Goal: Task Accomplishment & Management: Use online tool/utility

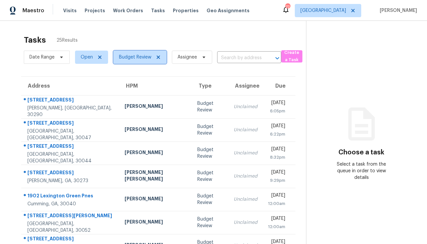
click at [158, 56] on icon at bounding box center [158, 57] width 3 height 3
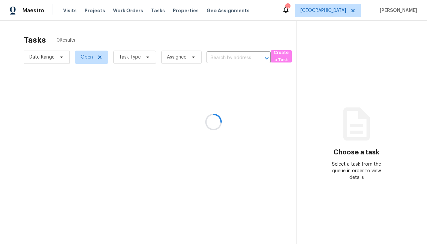
click at [139, 57] on div at bounding box center [213, 122] width 427 height 244
click at [132, 58] on div at bounding box center [213, 122] width 427 height 244
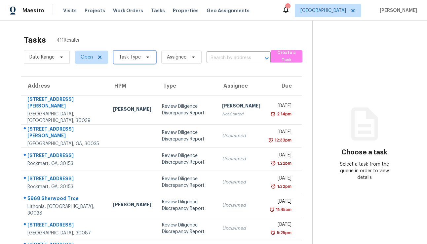
click at [128, 57] on span "Task Type" at bounding box center [130, 57] width 22 height 7
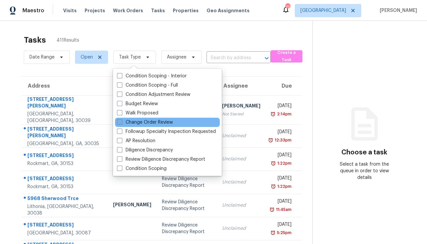
click at [143, 123] on label "Change Order Review" at bounding box center [145, 122] width 56 height 7
click at [121, 123] on input "Change Order Review" at bounding box center [119, 121] width 4 height 4
checkbox input "true"
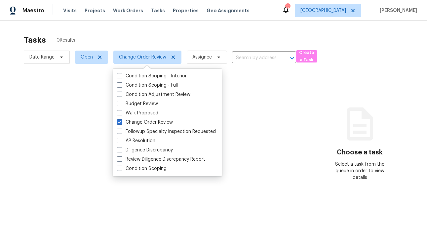
click at [263, 31] on div at bounding box center [213, 122] width 427 height 244
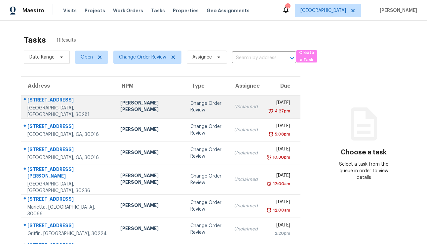
click at [229, 102] on td "Unclaimed" at bounding box center [246, 106] width 34 height 23
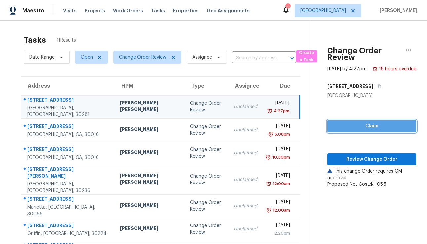
click at [358, 130] on span "Claim" at bounding box center [372, 126] width 79 height 8
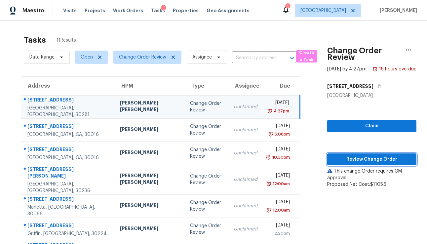
click at [353, 164] on span "Review Change Order" at bounding box center [372, 159] width 79 height 8
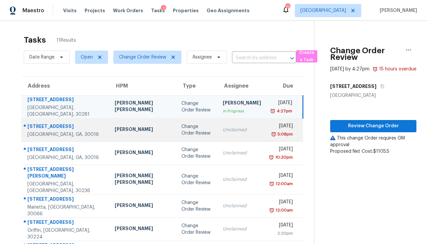
click at [188, 130] on div "Change Order Review" at bounding box center [197, 129] width 31 height 13
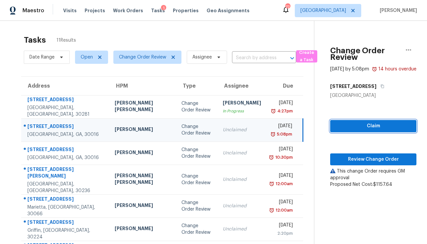
click at [351, 130] on span "Claim" at bounding box center [374, 126] width 76 height 8
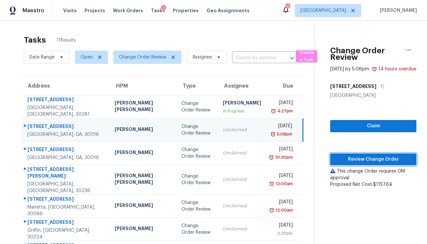
click at [353, 164] on span "Review Change Order" at bounding box center [374, 159] width 76 height 8
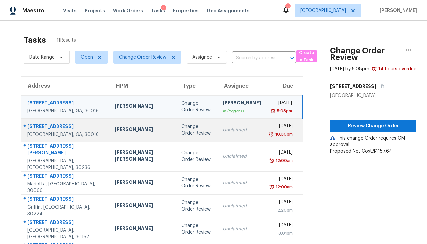
click at [188, 127] on div "Change Order Review" at bounding box center [197, 129] width 31 height 13
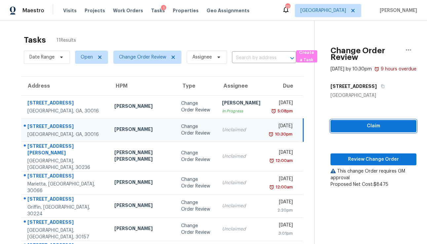
click at [337, 130] on span "Claim" at bounding box center [373, 126] width 75 height 8
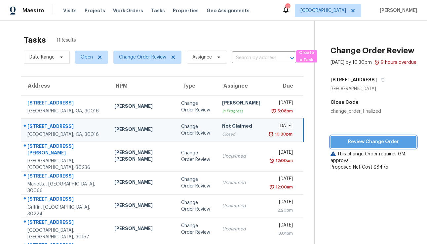
click at [343, 146] on span "Review Change Order" at bounding box center [373, 142] width 75 height 8
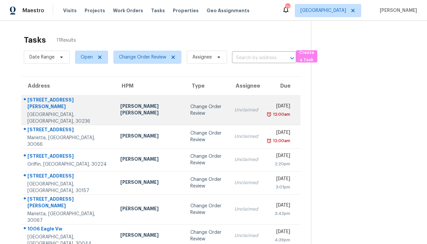
click at [191, 108] on div "Change Order Review" at bounding box center [207, 110] width 33 height 13
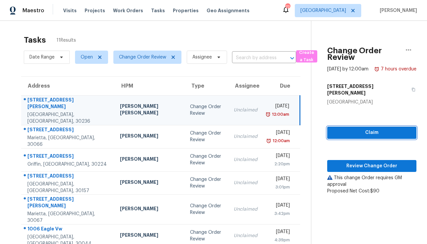
click at [377, 134] on span "Claim" at bounding box center [372, 133] width 79 height 8
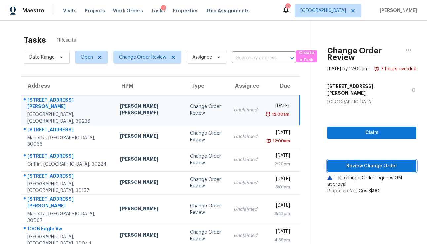
click at [365, 164] on span "Review Change Order" at bounding box center [372, 166] width 79 height 8
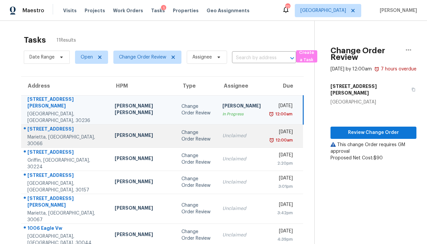
click at [182, 129] on div "Change Order Review" at bounding box center [197, 135] width 31 height 13
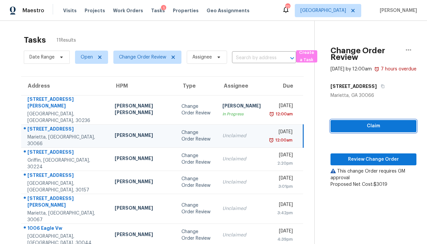
click at [331, 130] on button "Claim" at bounding box center [374, 126] width 86 height 12
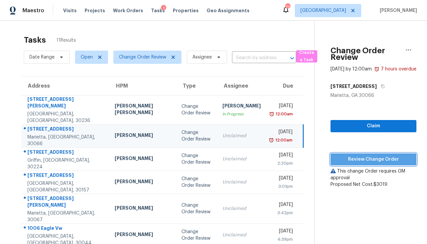
click at [336, 162] on span "Review Change Order" at bounding box center [374, 159] width 76 height 8
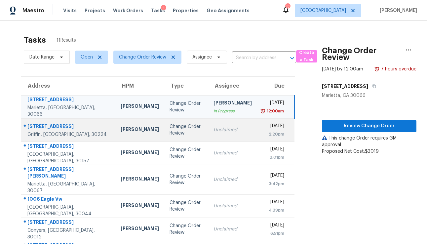
click at [170, 135] on div "Change Order Review" at bounding box center [186, 129] width 33 height 13
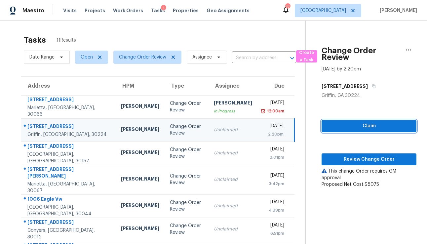
click at [354, 129] on span "Claim" at bounding box center [369, 126] width 84 height 8
click at [351, 153] on div "Claim Review Change Order This change Order requires GM approval Proposed Net C…" at bounding box center [369, 143] width 95 height 89
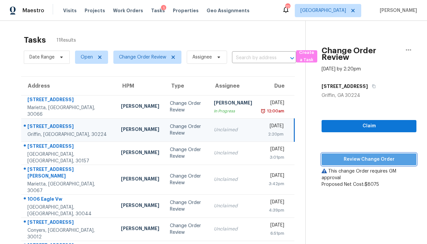
click at [352, 157] on span "Review Change Order" at bounding box center [369, 159] width 84 height 8
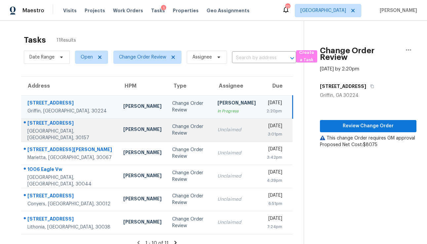
click at [174, 120] on td "Change Order Review" at bounding box center [189, 129] width 45 height 23
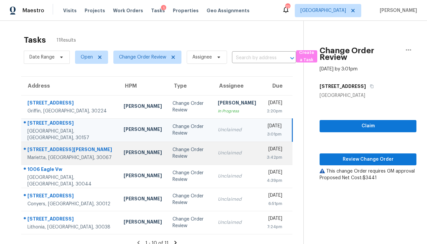
click at [213, 162] on td "Unclaimed" at bounding box center [237, 153] width 49 height 23
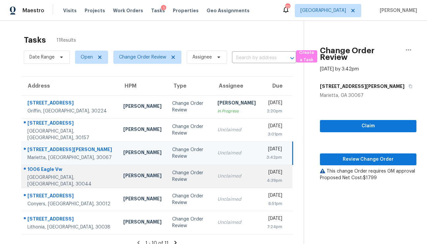
click at [212, 181] on td "Unclaimed" at bounding box center [236, 176] width 49 height 23
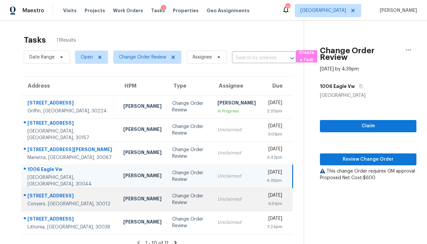
click at [218, 201] on div "Unclaimed" at bounding box center [237, 199] width 38 height 7
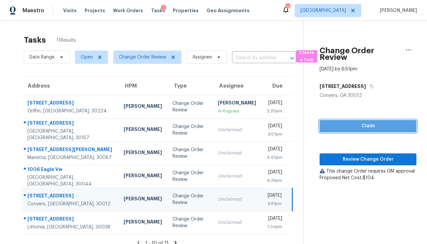
click at [369, 128] on span "Claim" at bounding box center [368, 126] width 86 height 8
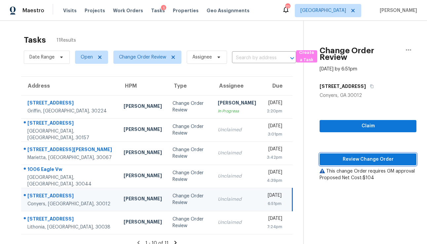
click at [361, 159] on span "Review Change Order" at bounding box center [368, 159] width 86 height 8
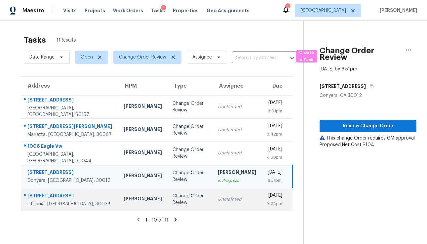
click at [213, 206] on td "Unclaimed" at bounding box center [237, 199] width 49 height 23
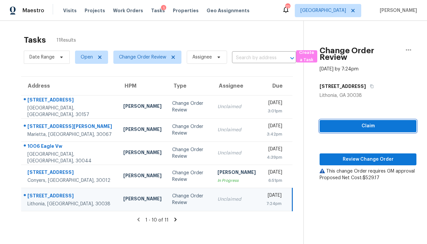
click at [349, 130] on button "Claim" at bounding box center [368, 126] width 97 height 12
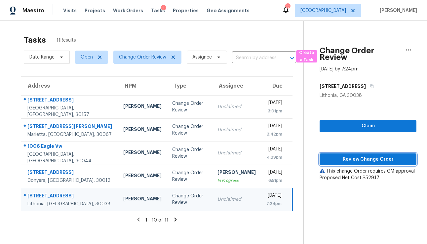
click at [346, 158] on span "Review Change Order" at bounding box center [368, 159] width 86 height 8
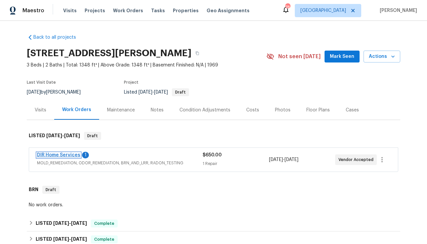
click at [69, 155] on link "DIR Home Services" at bounding box center [58, 155] width 43 height 5
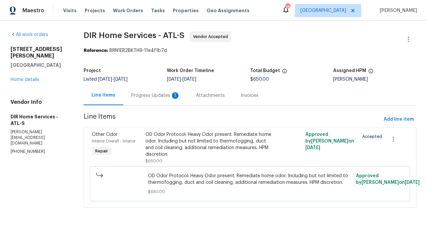
click at [146, 97] on div "Progress Updates 1" at bounding box center [155, 95] width 49 height 7
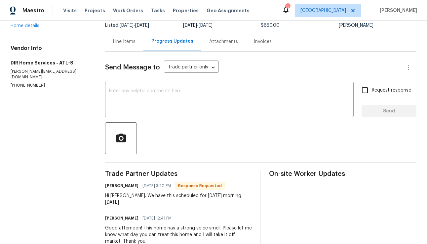
scroll to position [55, 0]
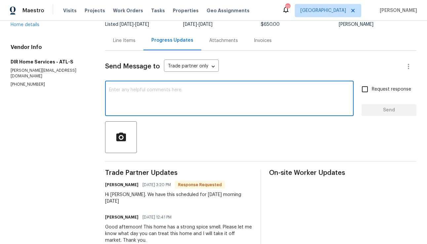
click at [173, 109] on textarea at bounding box center [229, 99] width 241 height 23
type textarea "Awesome! Thank you!"
click at [368, 88] on input "Request response" at bounding box center [365, 89] width 14 height 14
checkbox input "true"
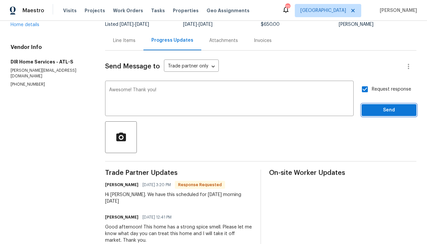
click at [375, 109] on span "Send" at bounding box center [389, 110] width 44 height 8
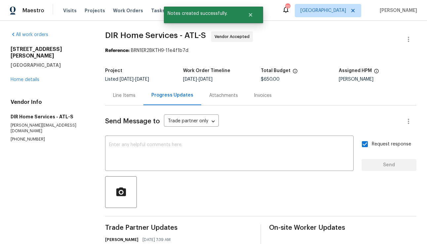
scroll to position [1, 0]
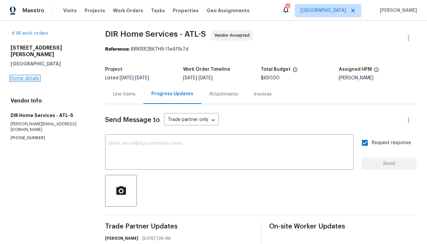
click at [35, 76] on link "Home details" at bounding box center [25, 78] width 29 height 5
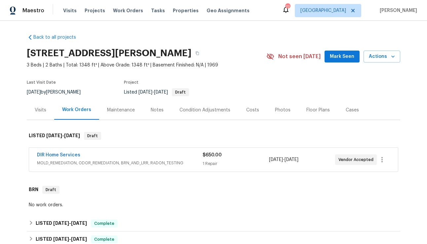
click at [344, 60] on span "Mark Seen" at bounding box center [342, 57] width 24 height 8
click at [153, 115] on div "Notes" at bounding box center [157, 110] width 29 height 20
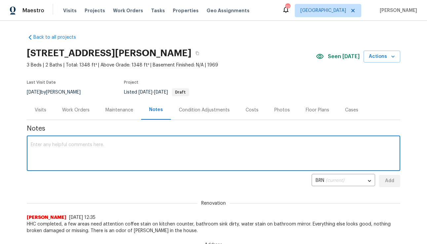
click at [119, 156] on textarea at bounding box center [214, 154] width 366 height 23
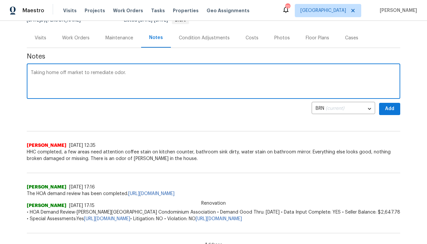
scroll to position [72, 0]
type textarea "Taking home off market to remediate odor."
click at [129, 40] on div "Maintenance" at bounding box center [120, 37] width 28 height 7
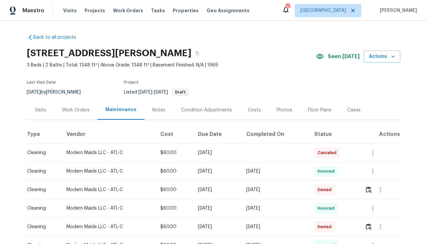
click at [79, 109] on div "Work Orders" at bounding box center [75, 110] width 27 height 7
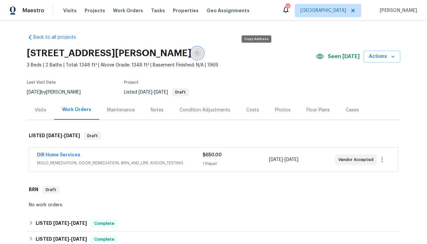
click at [199, 54] on icon "button" at bounding box center [198, 53] width 4 height 4
click at [157, 113] on div "Notes" at bounding box center [157, 110] width 13 height 7
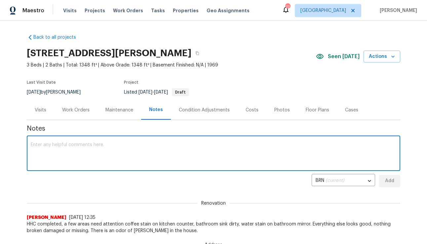
click at [114, 150] on textarea at bounding box center [214, 154] width 366 height 23
type textarea "Home is under contract. One off clean sent and odor remediation scheduled for 8…"
click at [335, 180] on body "Maestro Visits Projects Work Orders Tasks Properties Geo Assignments 77 Atlanta…" at bounding box center [213, 122] width 427 height 244
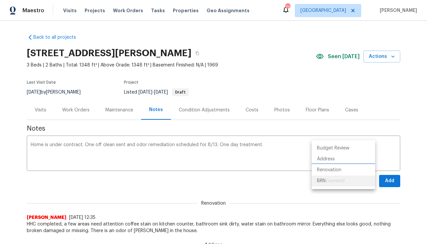
click at [334, 168] on li "Renovation" at bounding box center [344, 170] width 64 height 11
type input "45d1d307-a835-40aa-942f-1c04ae8b3d6d"
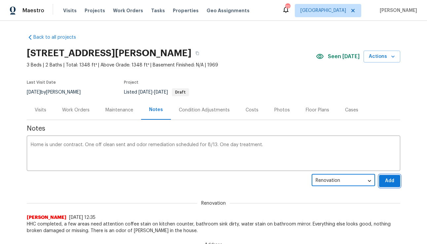
click at [392, 181] on span "Add" at bounding box center [390, 181] width 11 height 8
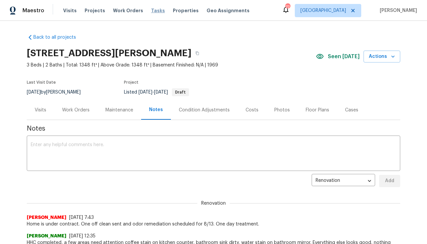
click at [151, 9] on span "Tasks" at bounding box center [158, 10] width 14 height 5
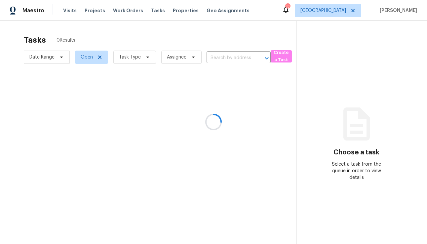
click at [125, 59] on div at bounding box center [213, 122] width 427 height 244
click at [133, 59] on div at bounding box center [213, 122] width 427 height 244
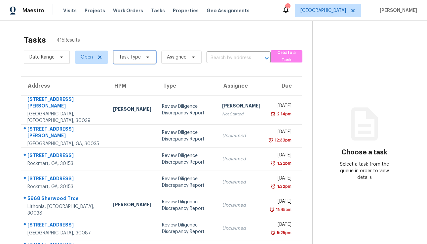
click at [135, 61] on span "Task Type" at bounding box center [134, 57] width 43 height 13
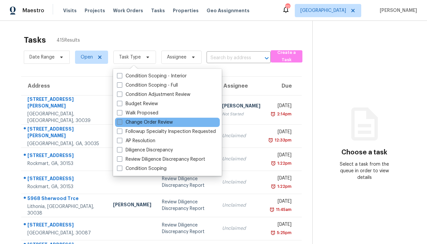
click at [137, 122] on label "Change Order Review" at bounding box center [145, 122] width 56 height 7
click at [121, 122] on input "Change Order Review" at bounding box center [119, 121] width 4 height 4
checkbox input "true"
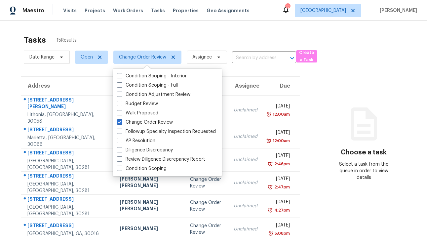
click at [207, 30] on div "Tasks 15 Results Date Range Open Change Order Review Assignee ​ Create a Task A…" at bounding box center [213, 189] width 427 height 337
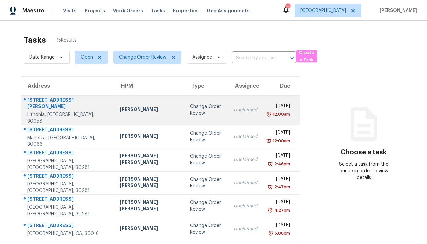
click at [190, 108] on div "Change Order Review" at bounding box center [206, 110] width 33 height 13
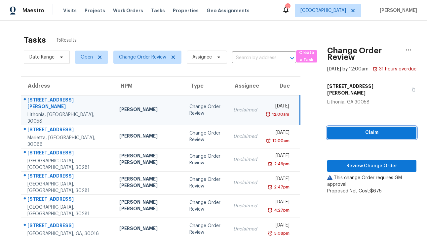
click at [364, 133] on span "Claim" at bounding box center [372, 133] width 79 height 8
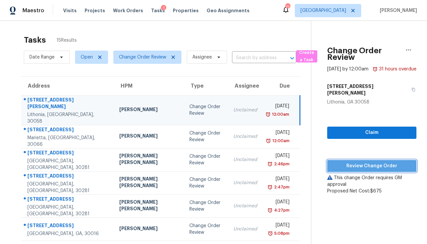
click at [356, 167] on span "Review Change Order" at bounding box center [372, 166] width 79 height 8
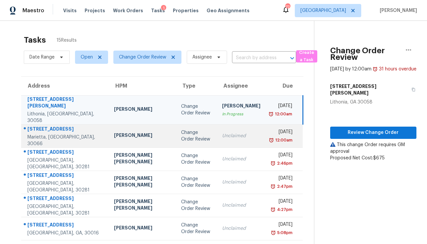
click at [181, 129] on div "Change Order Review" at bounding box center [196, 135] width 31 height 13
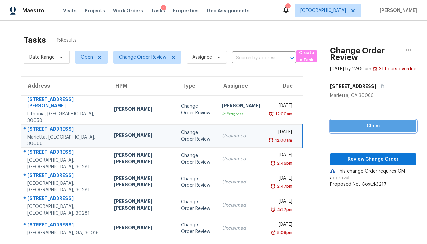
click at [364, 132] on button "Claim" at bounding box center [373, 126] width 86 height 12
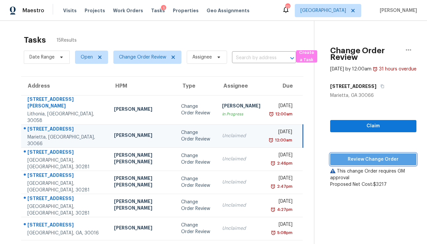
click at [356, 164] on span "Review Change Order" at bounding box center [374, 159] width 76 height 8
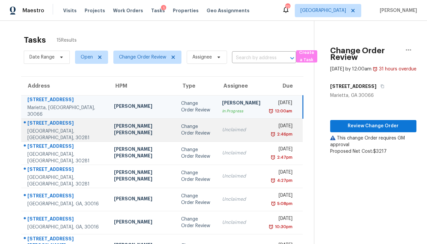
click at [217, 126] on td "Unclaimed" at bounding box center [241, 129] width 49 height 23
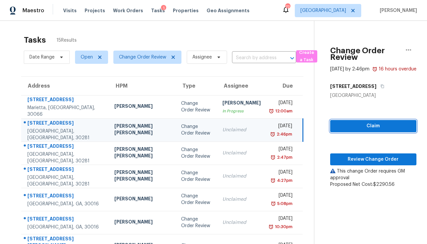
click at [340, 127] on button "Claim" at bounding box center [373, 126] width 86 height 12
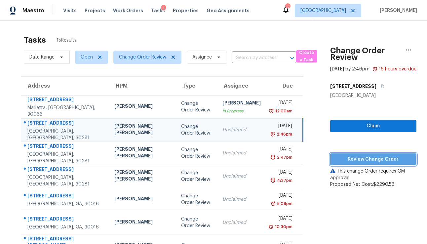
click at [338, 164] on span "Review Change Order" at bounding box center [374, 159] width 76 height 8
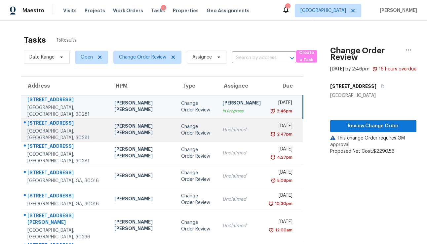
click at [217, 125] on td "Unclaimed" at bounding box center [241, 129] width 49 height 23
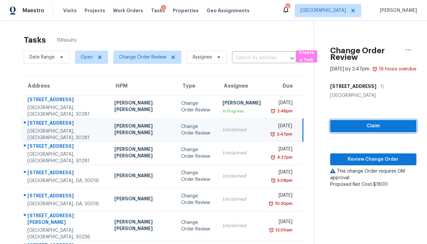
click at [336, 130] on span "Claim" at bounding box center [374, 126] width 76 height 8
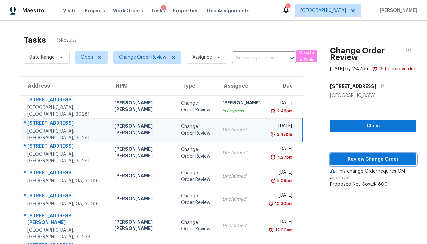
click at [337, 164] on span "Review Change Order" at bounding box center [374, 159] width 76 height 8
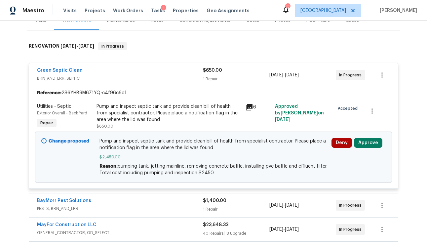
scroll to position [98, 0]
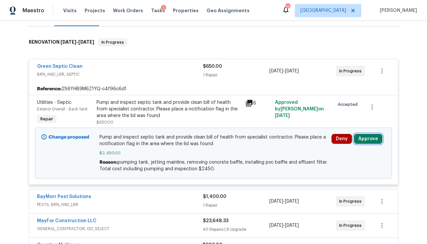
click at [361, 137] on button "Approve" at bounding box center [368, 139] width 28 height 10
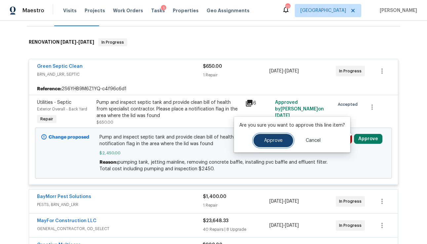
click at [272, 140] on span "Approve" at bounding box center [273, 140] width 19 height 5
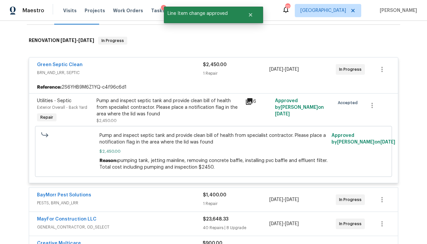
scroll to position [0, 0]
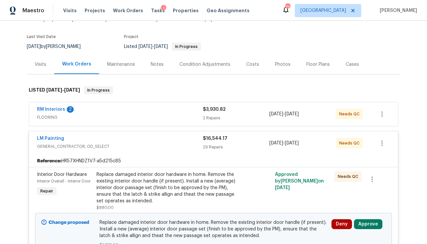
scroll to position [104, 0]
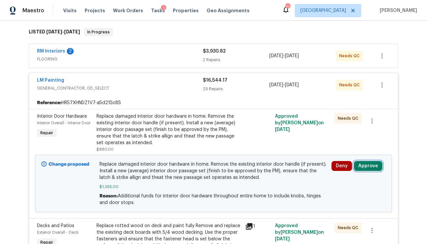
click at [362, 170] on button "Approve" at bounding box center [368, 166] width 28 height 10
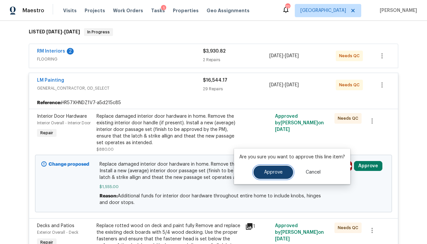
click at [281, 174] on span "Approve" at bounding box center [273, 172] width 19 height 5
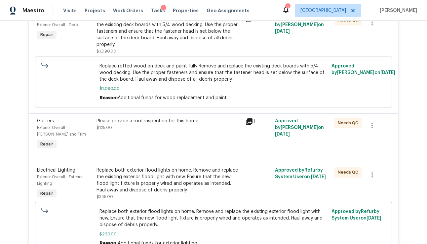
scroll to position [94, 0]
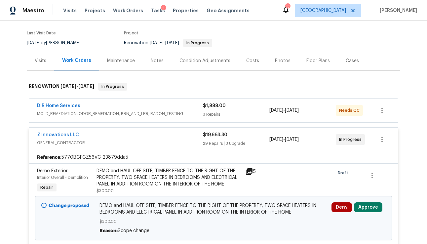
scroll to position [93, 0]
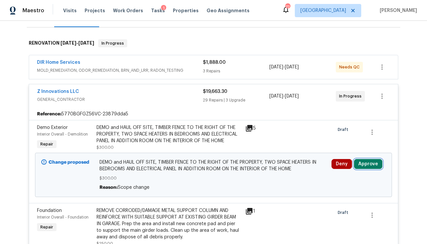
click at [369, 162] on button "Approve" at bounding box center [368, 164] width 28 height 10
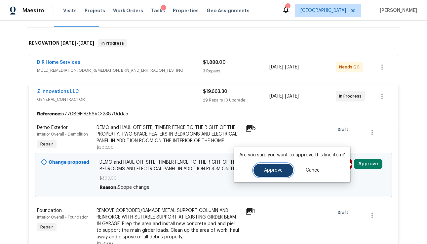
click at [281, 171] on span "Approve" at bounding box center [273, 170] width 19 height 5
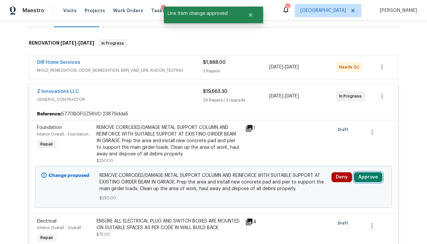
click at [372, 175] on button "Approve" at bounding box center [368, 177] width 28 height 10
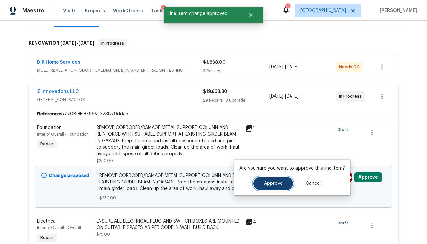
click at [289, 184] on button "Approve" at bounding box center [274, 183] width 40 height 13
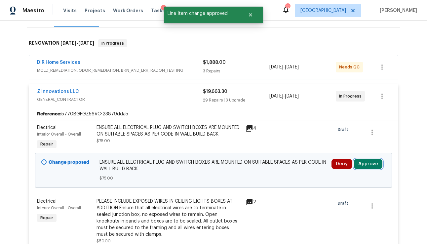
click at [363, 164] on button "Approve" at bounding box center [368, 164] width 28 height 10
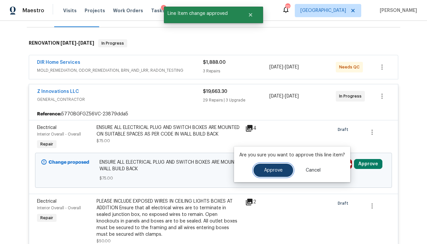
click at [275, 171] on span "Approve" at bounding box center [273, 170] width 19 height 5
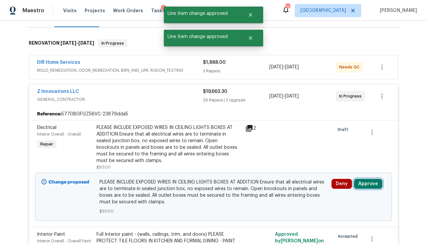
click at [357, 184] on button "Approve" at bounding box center [368, 184] width 28 height 10
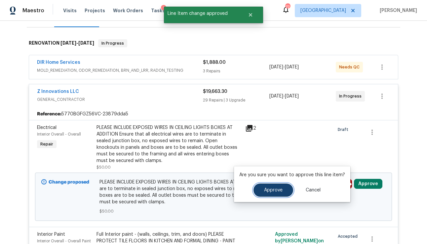
click at [278, 191] on span "Approve" at bounding box center [273, 190] width 19 height 5
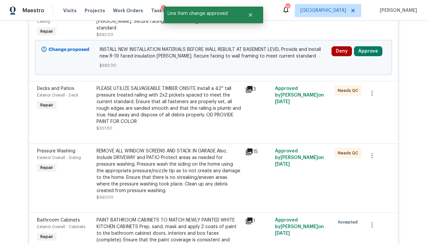
scroll to position [609, 0]
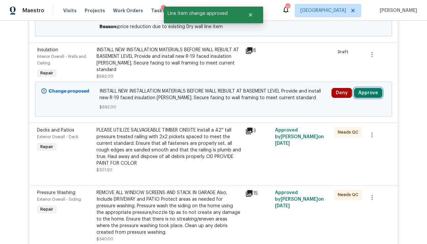
click at [370, 88] on button "Approve" at bounding box center [368, 93] width 28 height 10
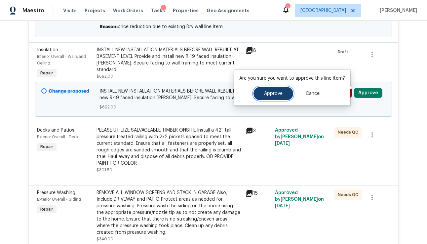
click at [281, 94] on span "Approve" at bounding box center [273, 93] width 19 height 5
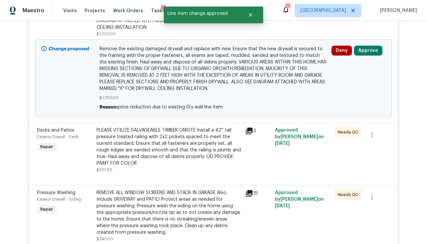
scroll to position [508, 0]
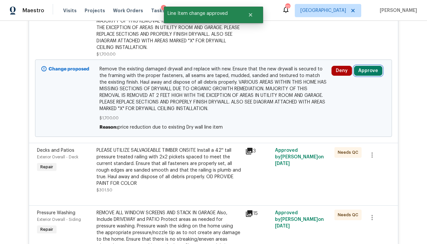
click at [366, 66] on button "Approve" at bounding box center [368, 71] width 28 height 10
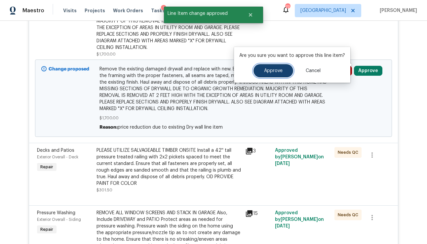
click at [276, 65] on button "Approve" at bounding box center [274, 70] width 40 height 13
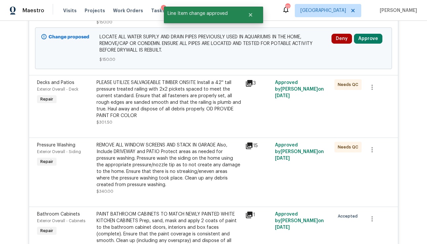
scroll to position [387, 0]
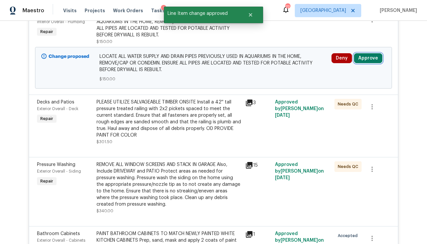
click at [364, 53] on button "Approve" at bounding box center [368, 58] width 28 height 10
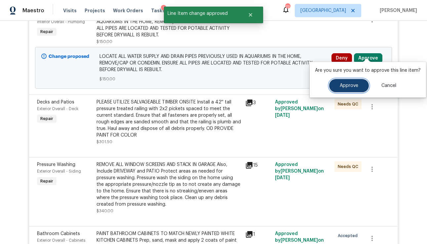
click at [334, 83] on button "Approve" at bounding box center [349, 85] width 40 height 13
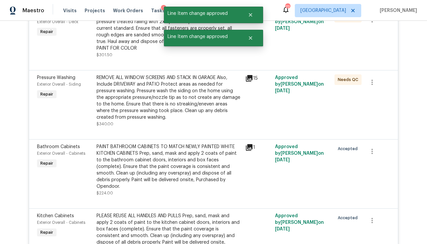
scroll to position [0, 0]
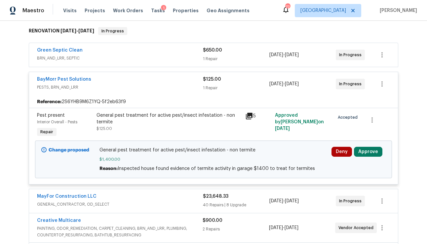
scroll to position [113, 0]
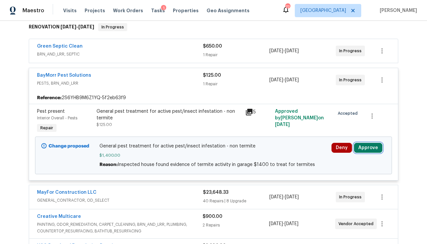
click at [365, 143] on button "Approve" at bounding box center [368, 148] width 28 height 10
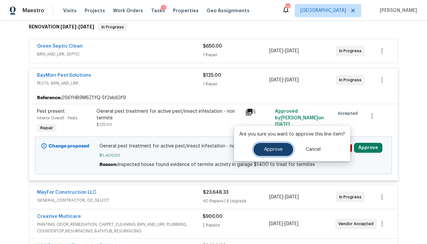
click at [277, 151] on span "Approve" at bounding box center [273, 149] width 19 height 5
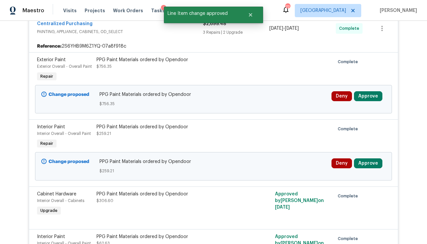
scroll to position [399, 0]
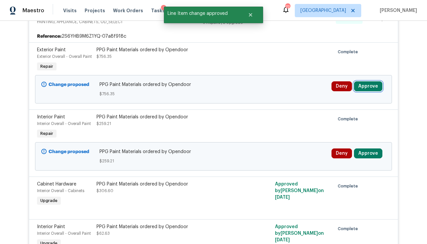
click at [364, 81] on button "Approve" at bounding box center [368, 86] width 28 height 10
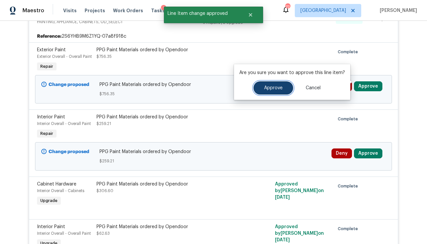
click at [284, 92] on button "Approve" at bounding box center [274, 87] width 40 height 13
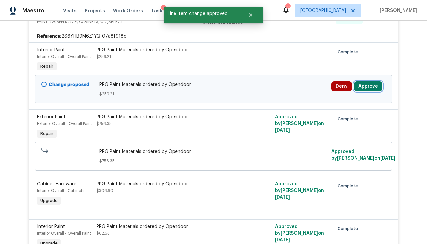
click at [369, 85] on button "Approve" at bounding box center [368, 86] width 28 height 10
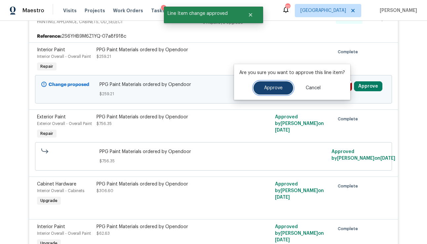
click at [275, 90] on span "Approve" at bounding box center [273, 88] width 19 height 5
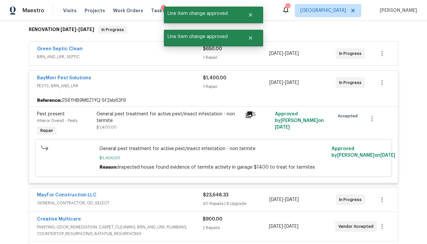
scroll to position [0, 0]
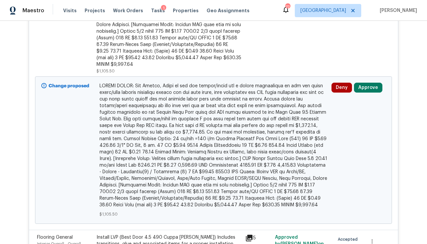
scroll to position [489, 0]
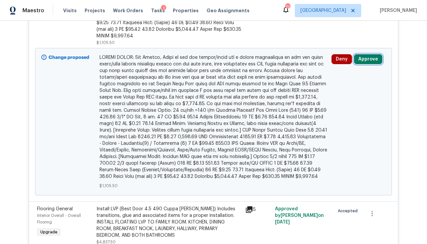
click at [363, 54] on button "Approve" at bounding box center [368, 59] width 28 height 10
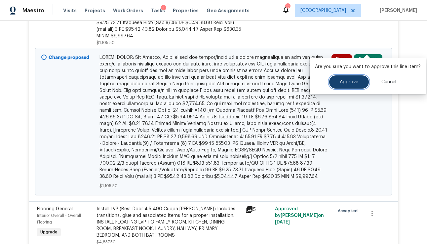
click at [357, 79] on button "Approve" at bounding box center [349, 81] width 40 height 13
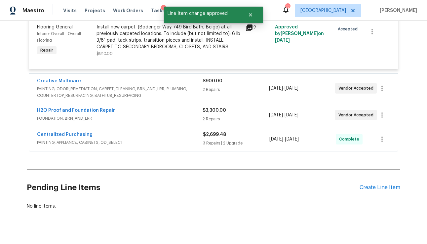
scroll to position [0, 0]
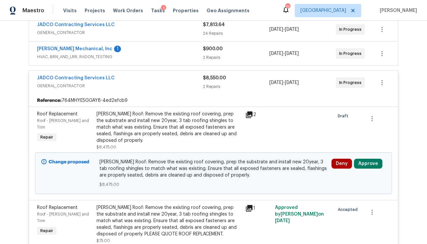
scroll to position [182, 0]
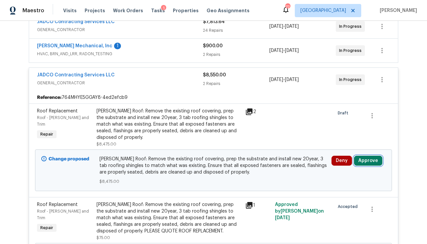
click at [372, 156] on button "Approve" at bounding box center [368, 161] width 28 height 10
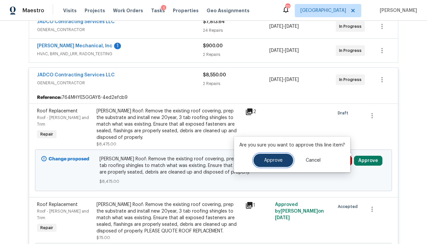
click at [287, 158] on button "Approve" at bounding box center [274, 160] width 40 height 13
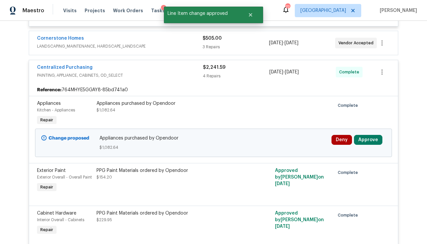
scroll to position [394, 0]
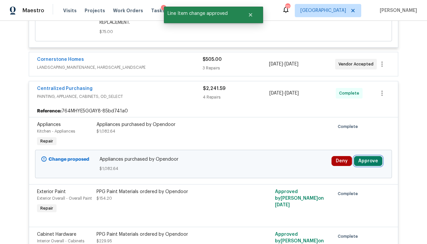
click at [364, 156] on button "Approve" at bounding box center [368, 161] width 28 height 10
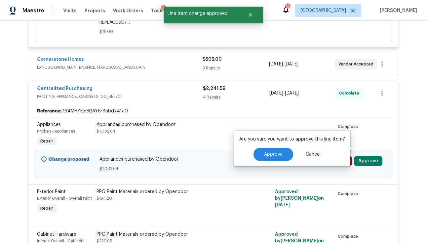
click at [284, 147] on div "Are you sure you want to approve this line item? Approve Cancel" at bounding box center [292, 149] width 116 height 36
click at [269, 156] on span "Approve" at bounding box center [273, 154] width 19 height 5
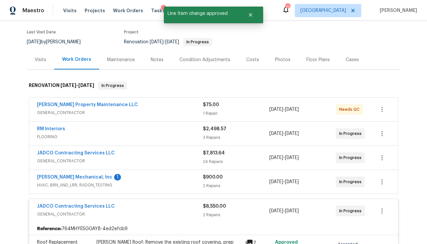
scroll to position [0, 0]
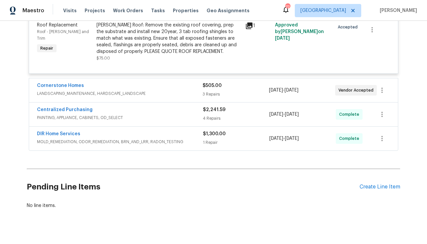
scroll to position [327, 0]
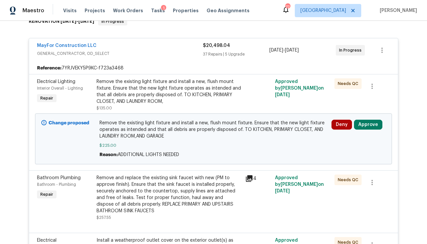
scroll to position [139, 0]
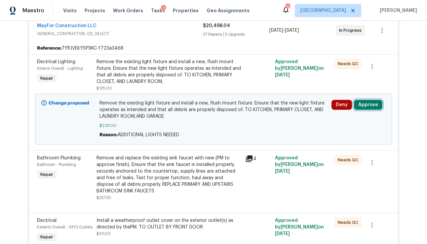
click at [368, 100] on button "Approve" at bounding box center [368, 105] width 28 height 10
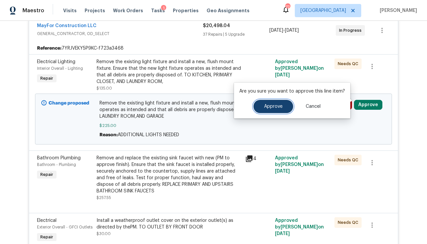
click at [278, 109] on button "Approve" at bounding box center [274, 106] width 40 height 13
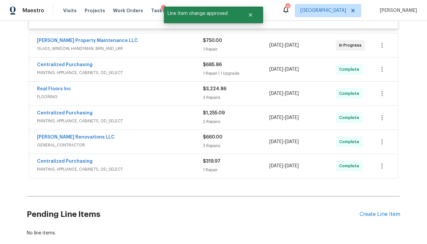
scroll to position [2910, 0]
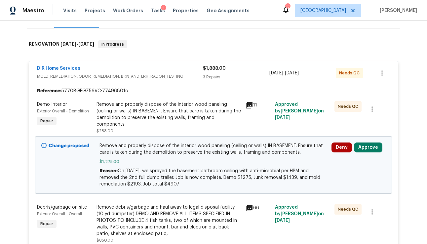
scroll to position [92, 0]
click at [370, 147] on button "Approve" at bounding box center [368, 147] width 28 height 10
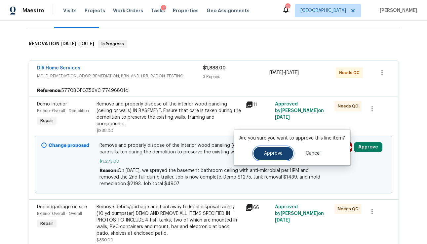
click at [275, 150] on button "Approve" at bounding box center [274, 153] width 40 height 13
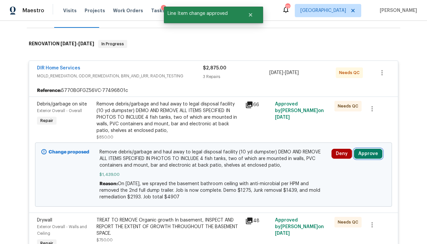
click at [364, 153] on button "Approve" at bounding box center [368, 154] width 28 height 10
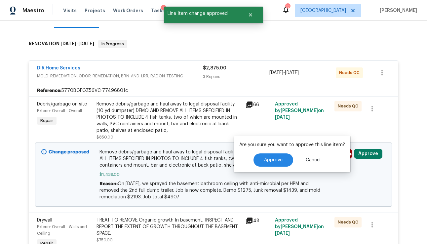
click at [251, 166] on div "Approve Cancel" at bounding box center [293, 159] width 106 height 13
click at [280, 147] on p "Are you sure you want to approve this line item?" at bounding box center [293, 145] width 106 height 7
click at [274, 161] on span "Approve" at bounding box center [273, 160] width 19 height 5
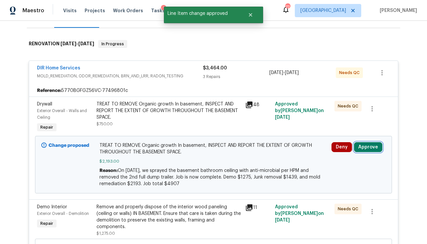
click at [364, 145] on button "Approve" at bounding box center [368, 147] width 28 height 10
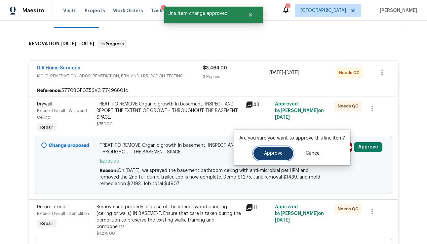
click at [273, 154] on span "Approve" at bounding box center [273, 153] width 19 height 5
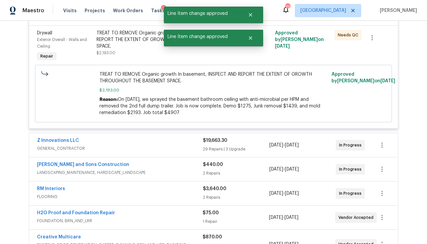
scroll to position [571, 0]
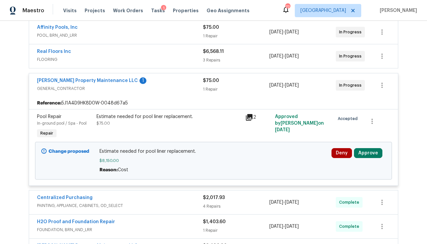
scroll to position [202, 0]
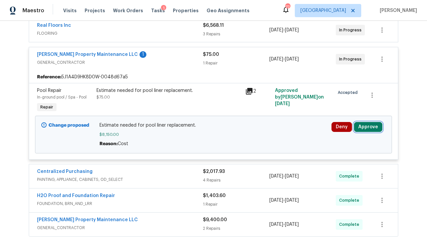
click at [364, 130] on button "Approve" at bounding box center [368, 127] width 28 height 10
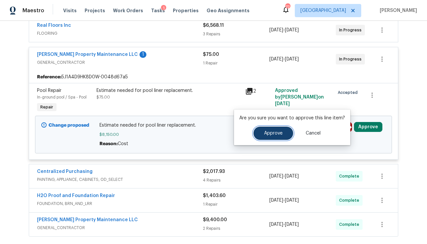
click at [284, 128] on button "Approve" at bounding box center [274, 133] width 40 height 13
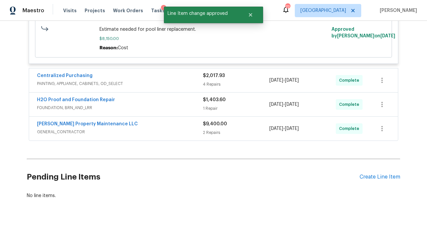
scroll to position [0, 0]
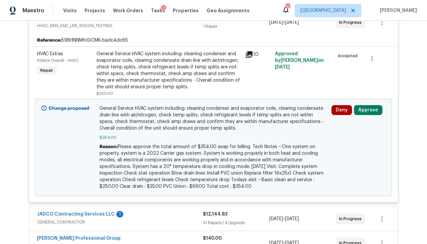
scroll to position [145, 0]
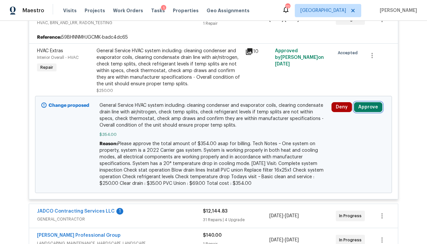
click at [360, 109] on button "Approve" at bounding box center [368, 107] width 28 height 10
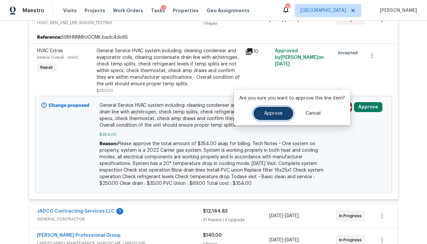
click at [273, 115] on span "Approve" at bounding box center [273, 113] width 19 height 5
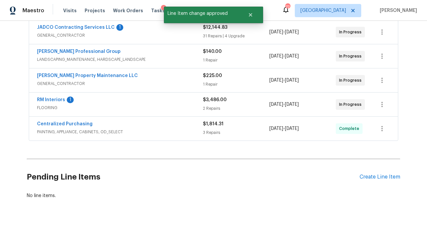
scroll to position [0, 0]
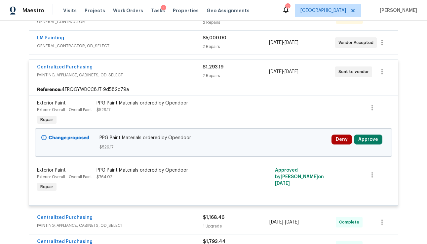
scroll to position [142, 0]
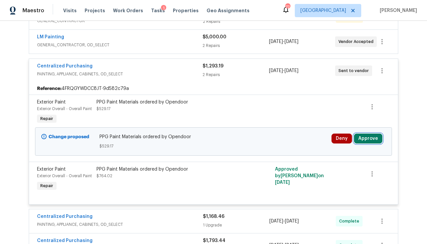
click at [366, 141] on button "Approve" at bounding box center [368, 139] width 28 height 10
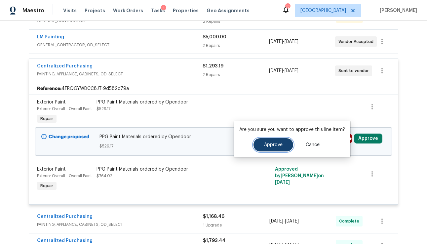
click at [281, 140] on button "Approve" at bounding box center [274, 144] width 40 height 13
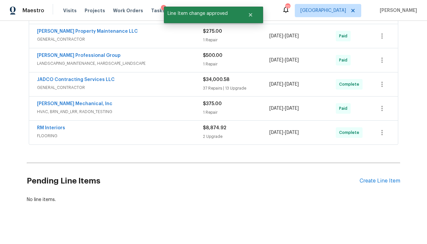
scroll to position [404, 0]
